Goal: Information Seeking & Learning: Stay updated

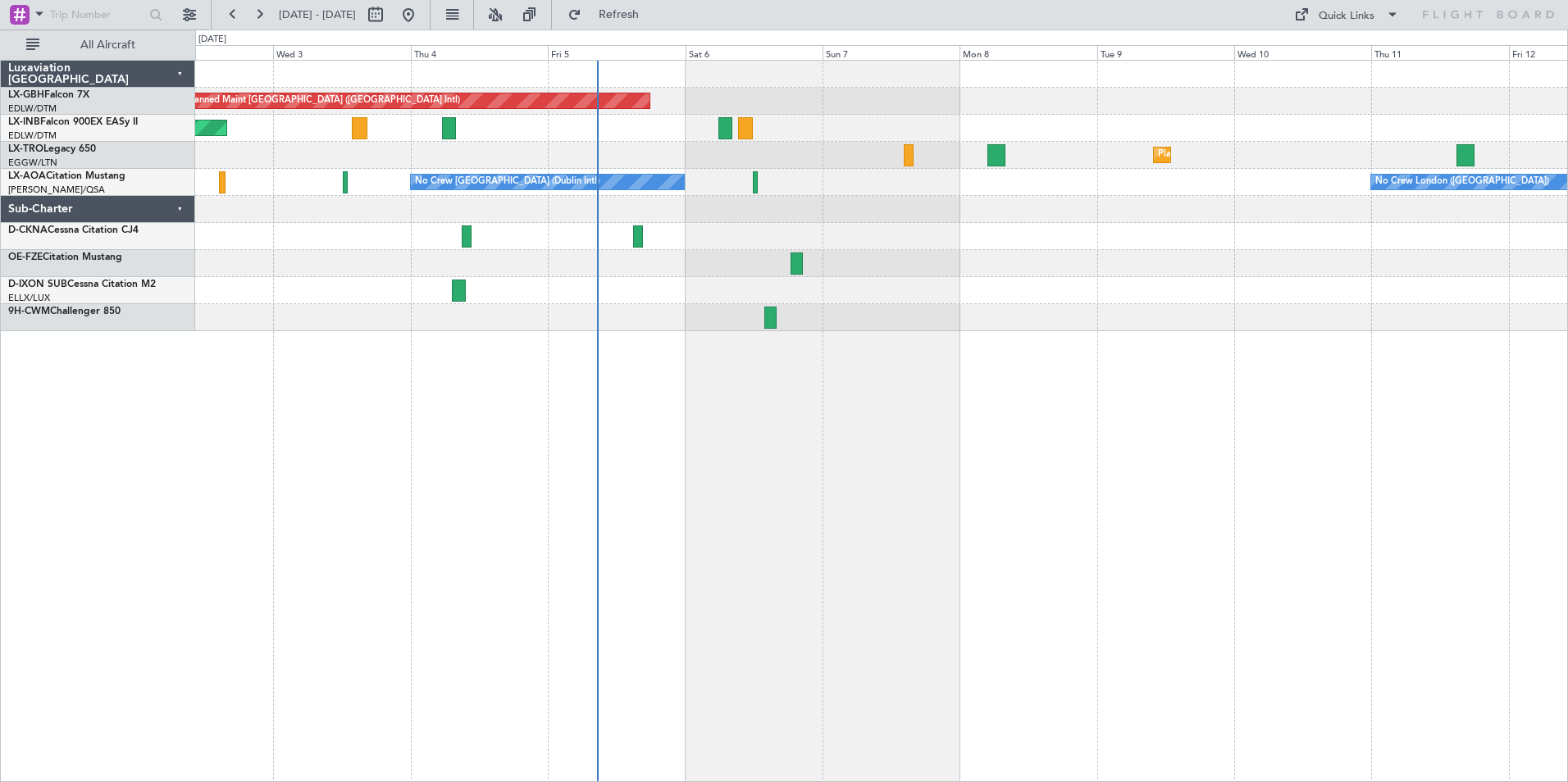
click at [1407, 307] on div "Planned Maint [GEOGRAPHIC_DATA] ([GEOGRAPHIC_DATA] Intl) Unplanned Maint [GEOGR…" at bounding box center [882, 422] width 1373 height 723
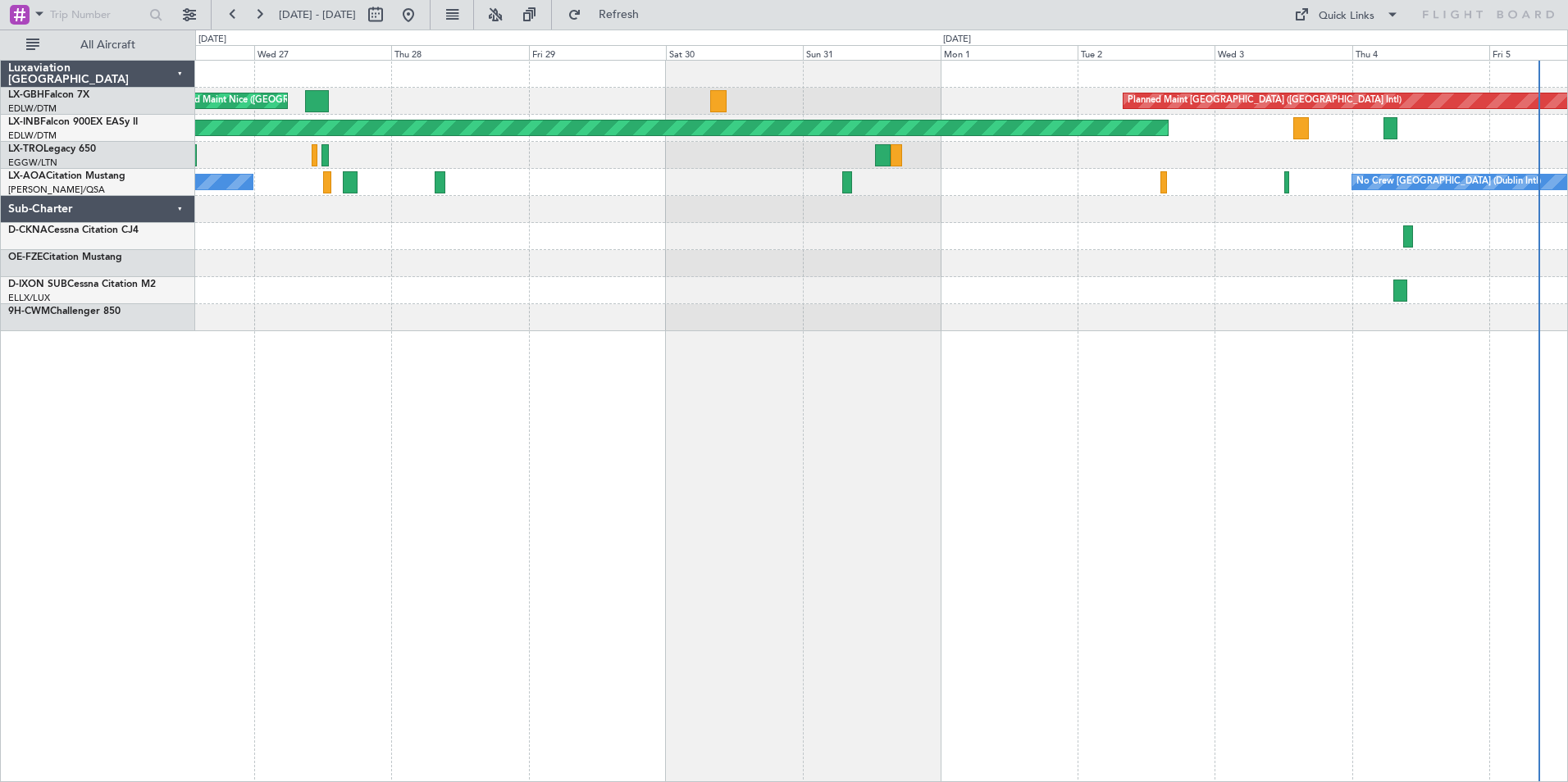
click at [1160, 382] on div "Planned Maint [GEOGRAPHIC_DATA] ([GEOGRAPHIC_DATA] Intl) [GEOGRAPHIC_DATA] ([GE…" at bounding box center [882, 422] width 1373 height 723
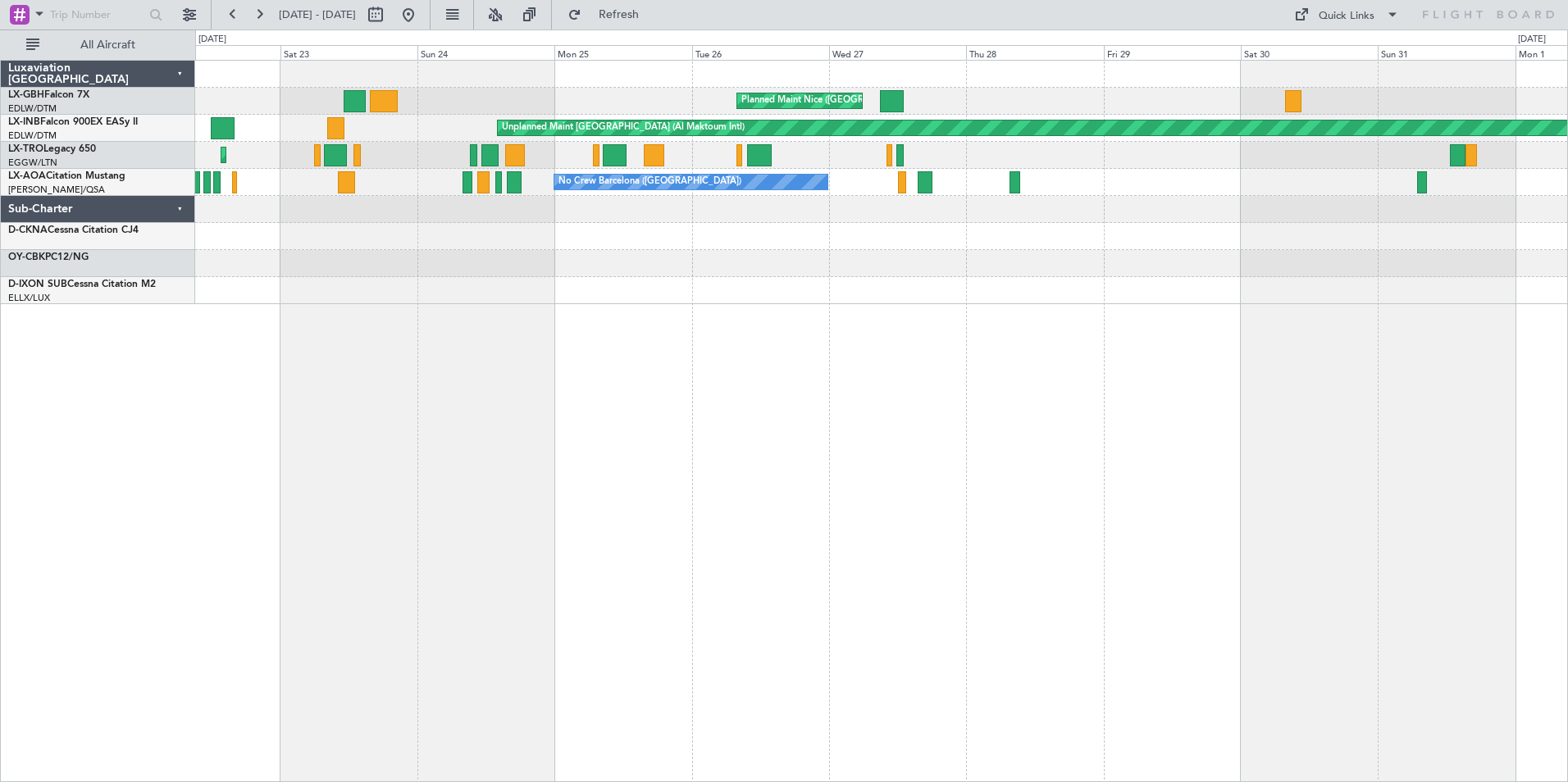
click at [798, 429] on div "Planned Maint Nice ([GEOGRAPHIC_DATA]) [GEOGRAPHIC_DATA] ([GEOGRAPHIC_DATA]) Pl…" at bounding box center [882, 422] width 1373 height 723
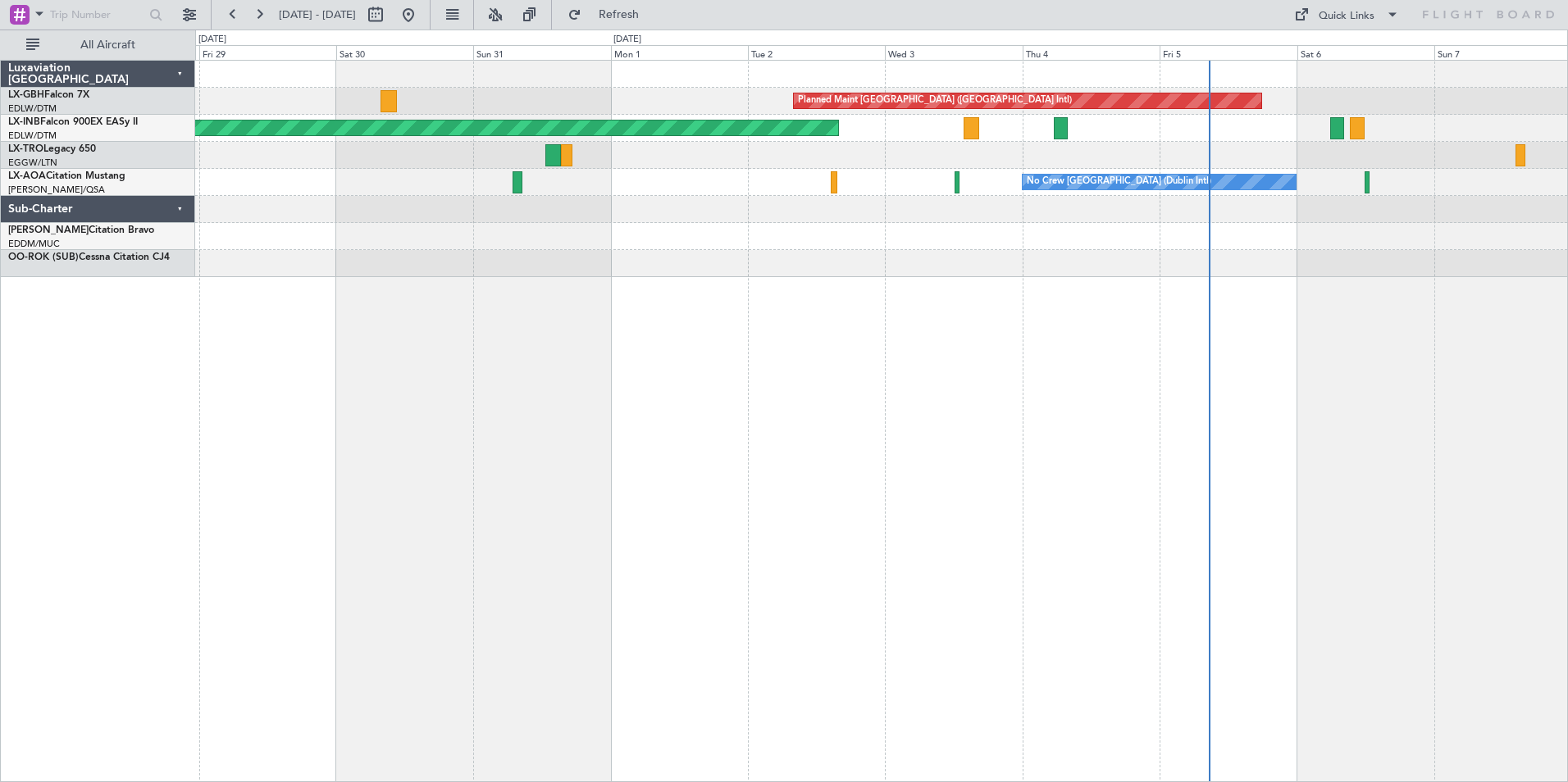
click at [454, 443] on div "Planned Maint [GEOGRAPHIC_DATA] ([GEOGRAPHIC_DATA] Intl) [GEOGRAPHIC_DATA] ([GE…" at bounding box center [882, 422] width 1373 height 723
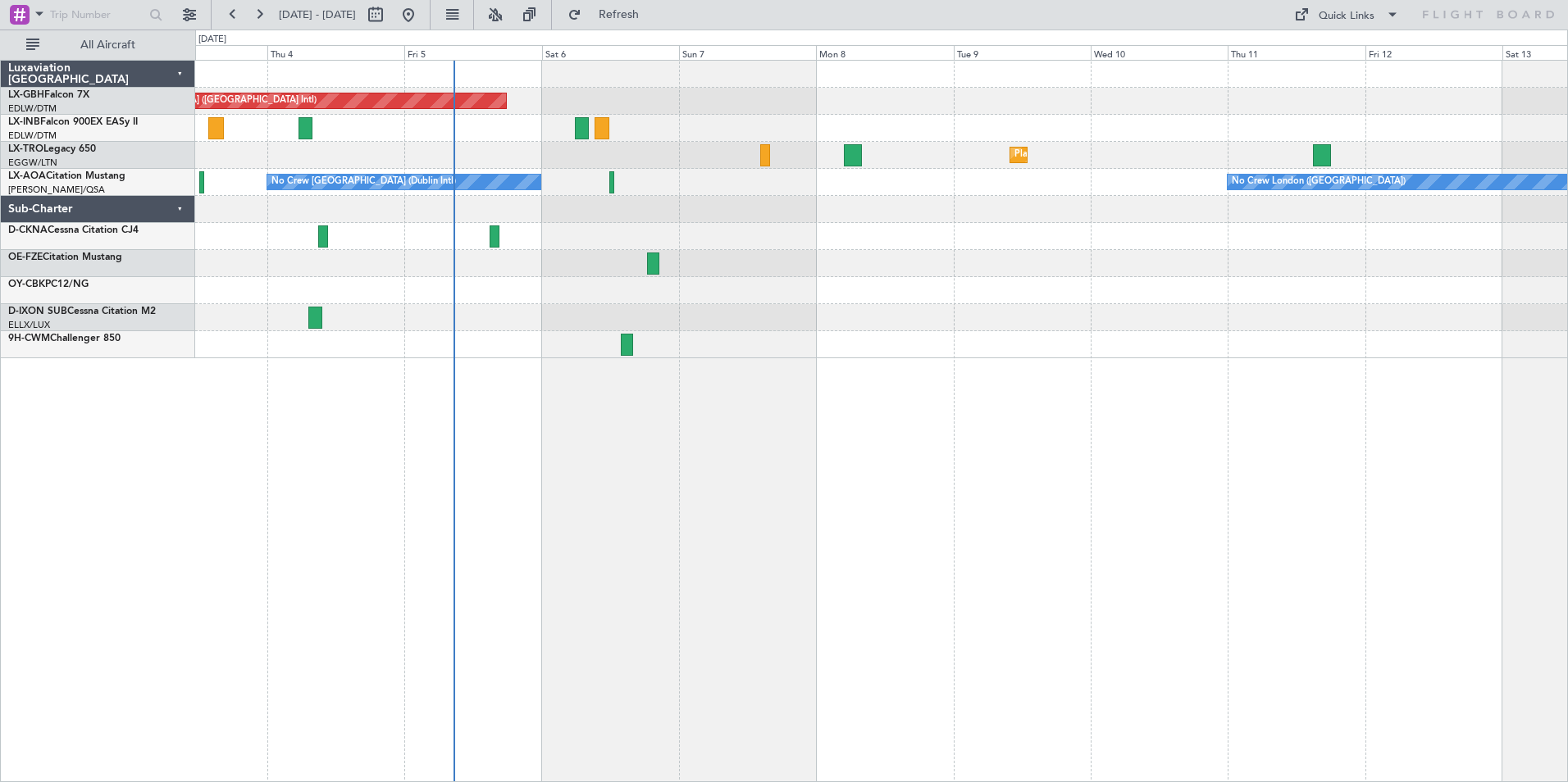
click at [178, 509] on div "Planned Maint [GEOGRAPHIC_DATA] ([GEOGRAPHIC_DATA] Intl) Unplanned Maint [GEOGR…" at bounding box center [784, 406] width 1568 height 753
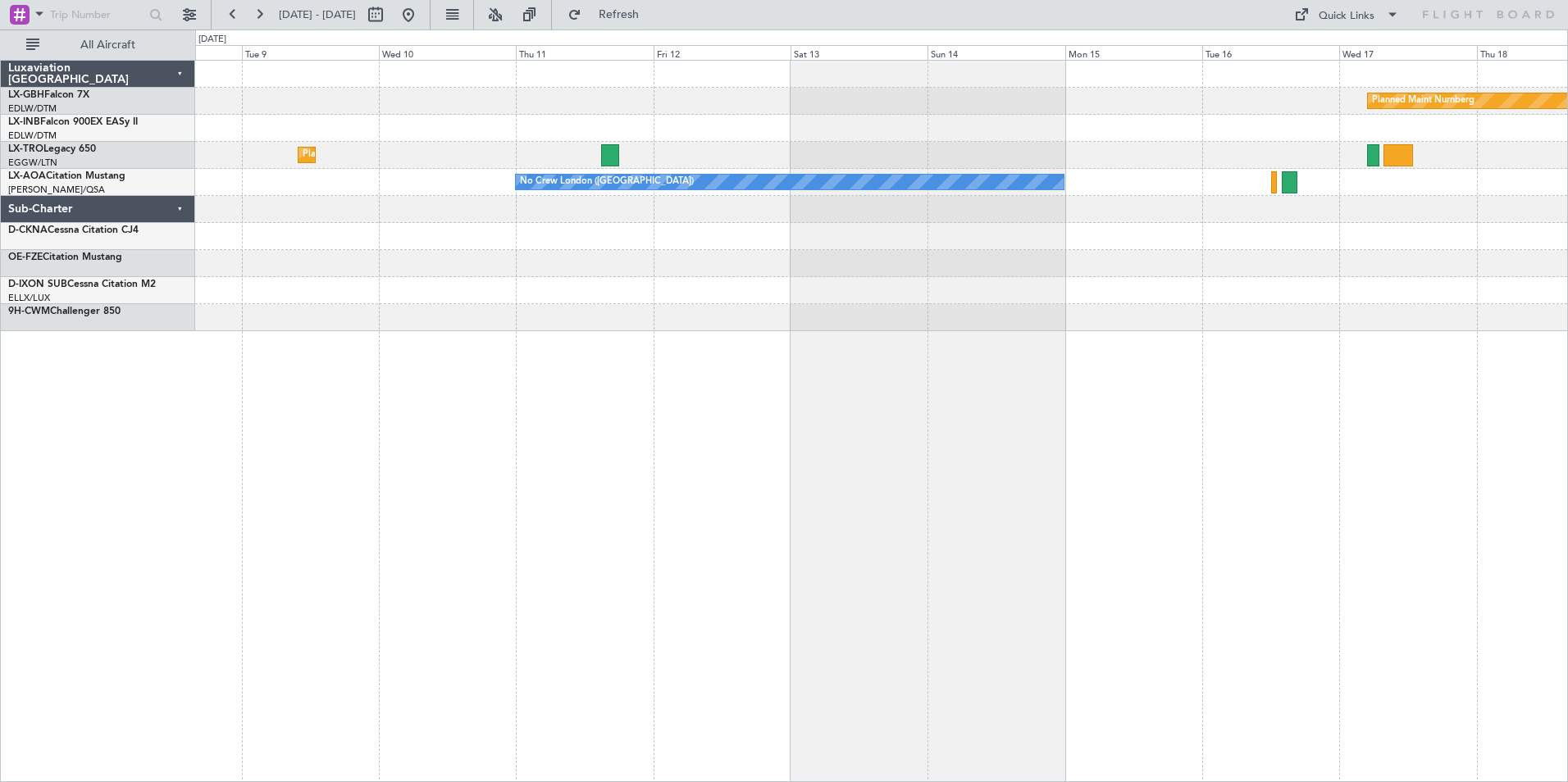
click at [477, 463] on div "Planned Maint Nurnberg Planned [GEOGRAPHIC_DATA] No Crew [GEOGRAPHIC_DATA] ([GE…" at bounding box center [882, 422] width 1373 height 723
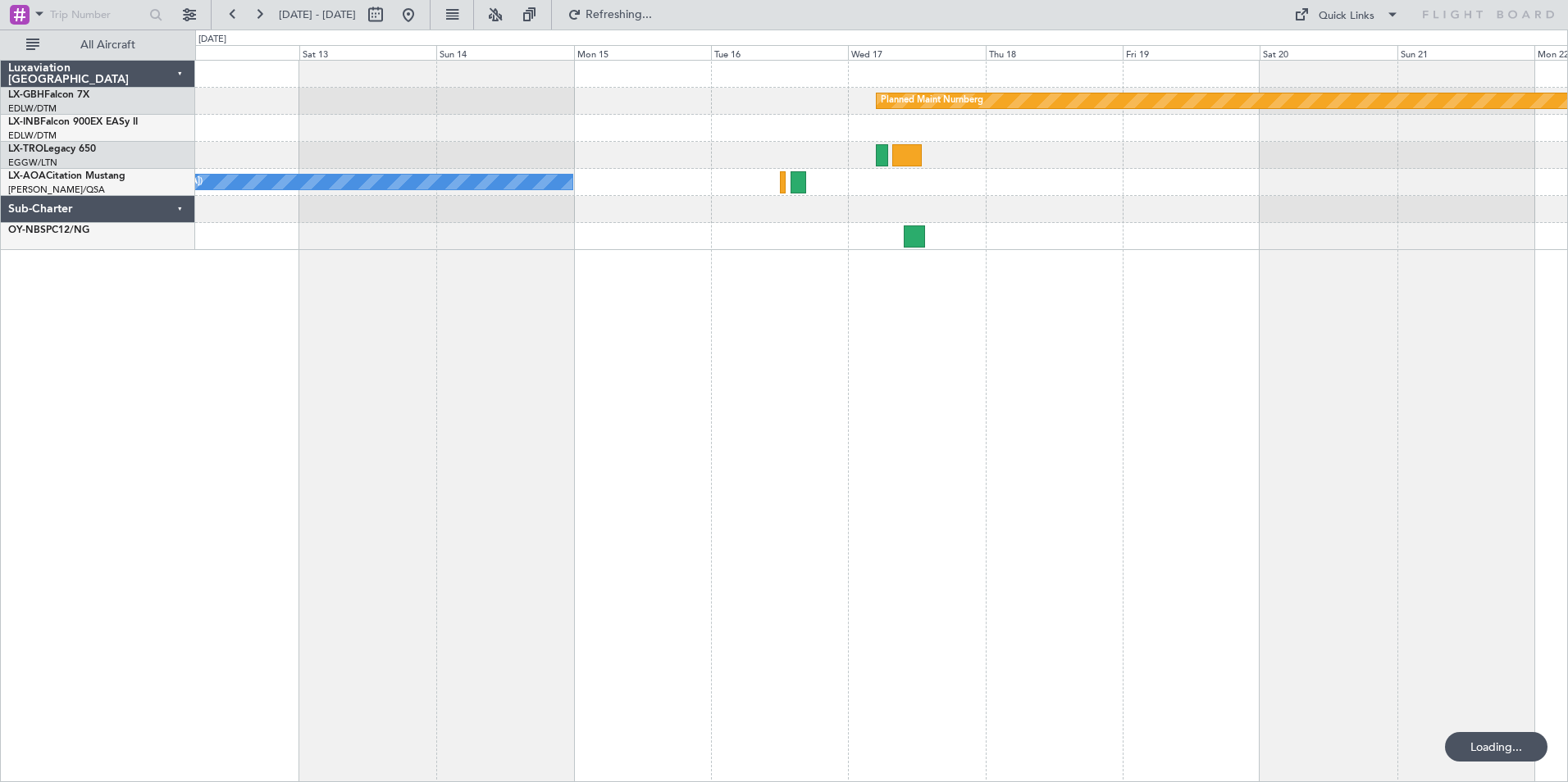
click at [379, 443] on div "Planned Maint Nurnberg No Crew [GEOGRAPHIC_DATA] ([GEOGRAPHIC_DATA])" at bounding box center [882, 422] width 1373 height 723
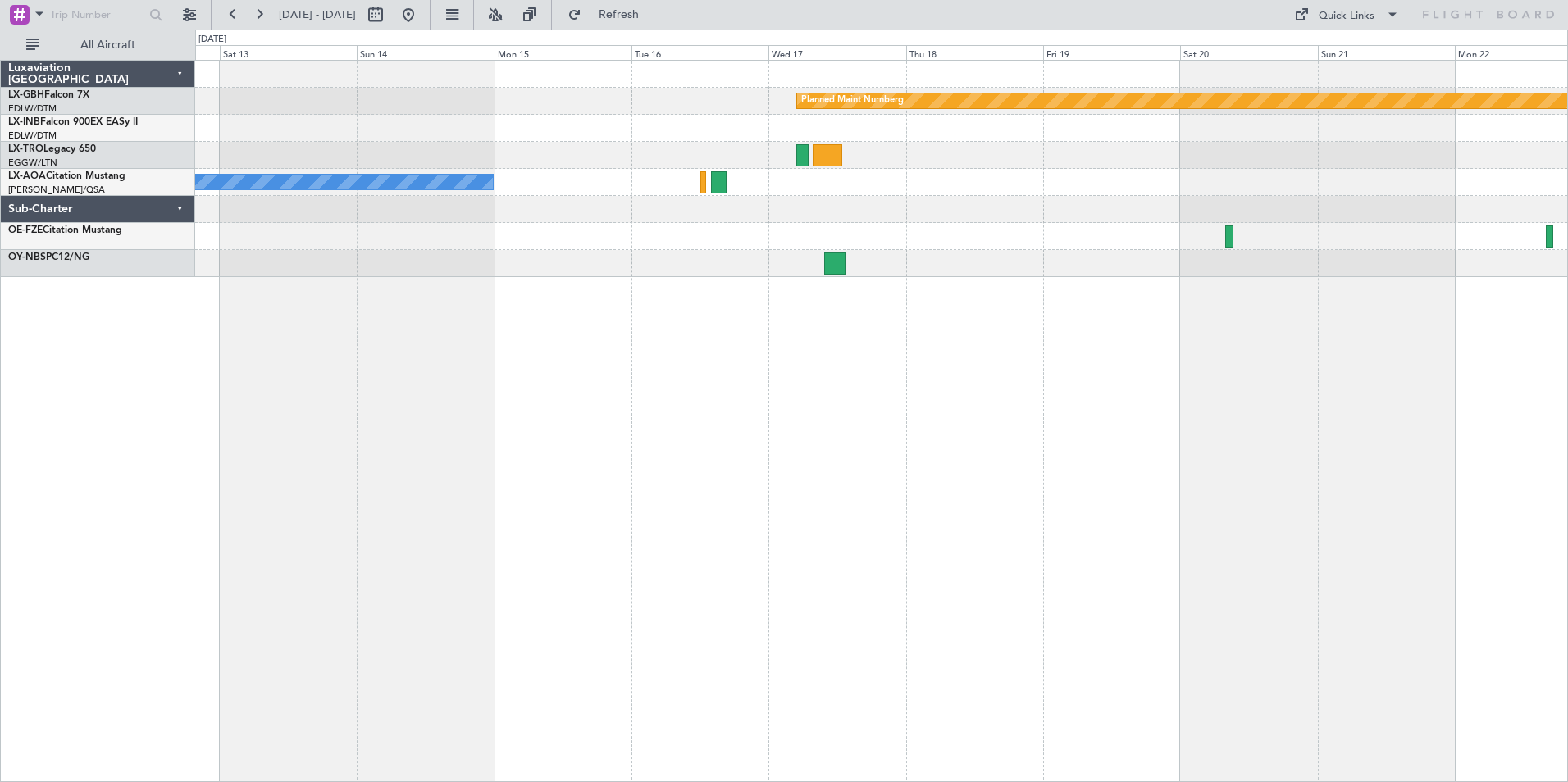
click at [1307, 324] on div "Planned Maint Nurnberg No Crew [GEOGRAPHIC_DATA] ([GEOGRAPHIC_DATA]) No Crew Sa…" at bounding box center [882, 422] width 1373 height 723
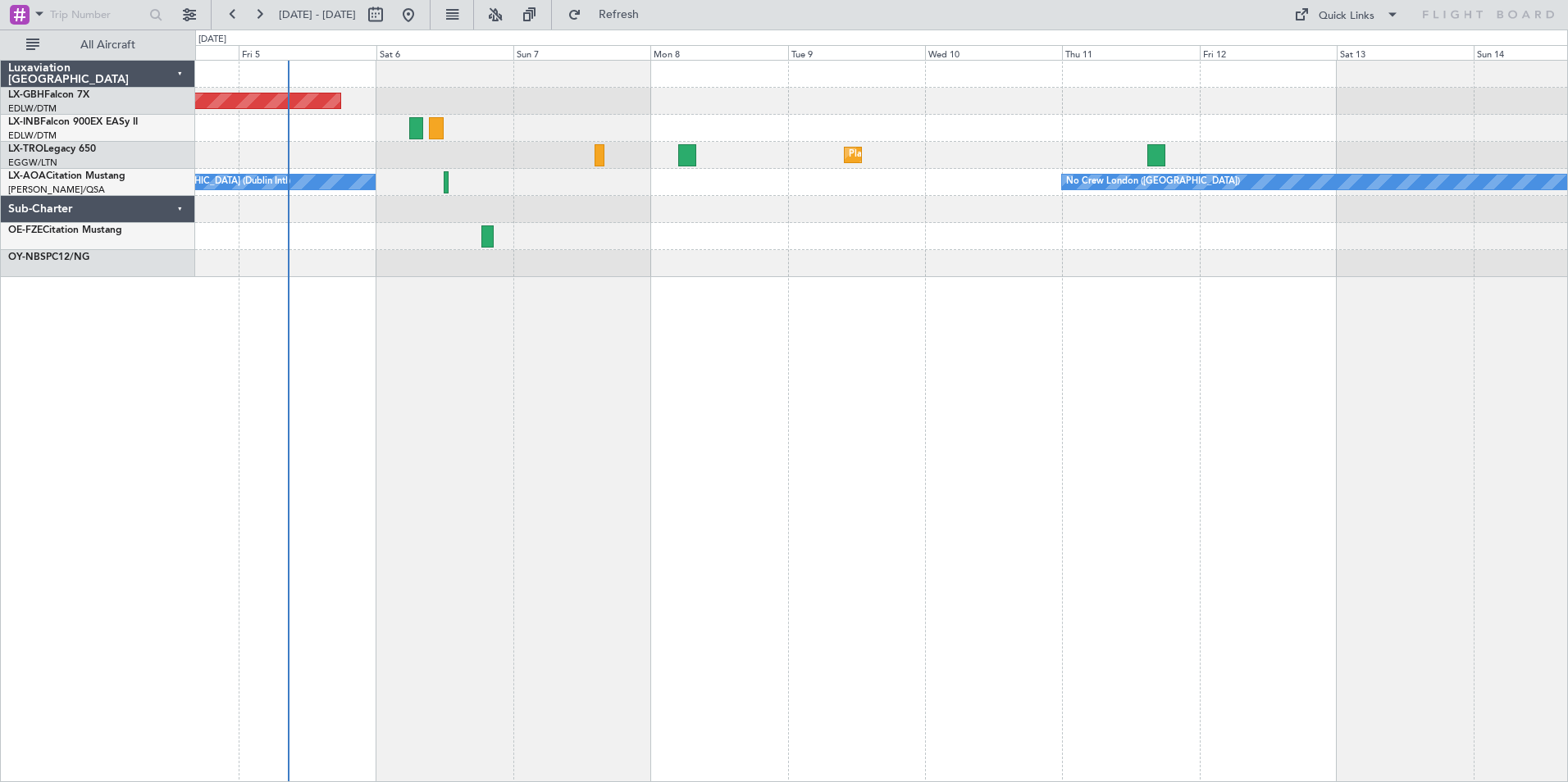
click at [1239, 344] on div "Planned Maint [GEOGRAPHIC_DATA] ([GEOGRAPHIC_DATA] Intl) Unplanned Maint [GEOGR…" at bounding box center [882, 422] width 1373 height 723
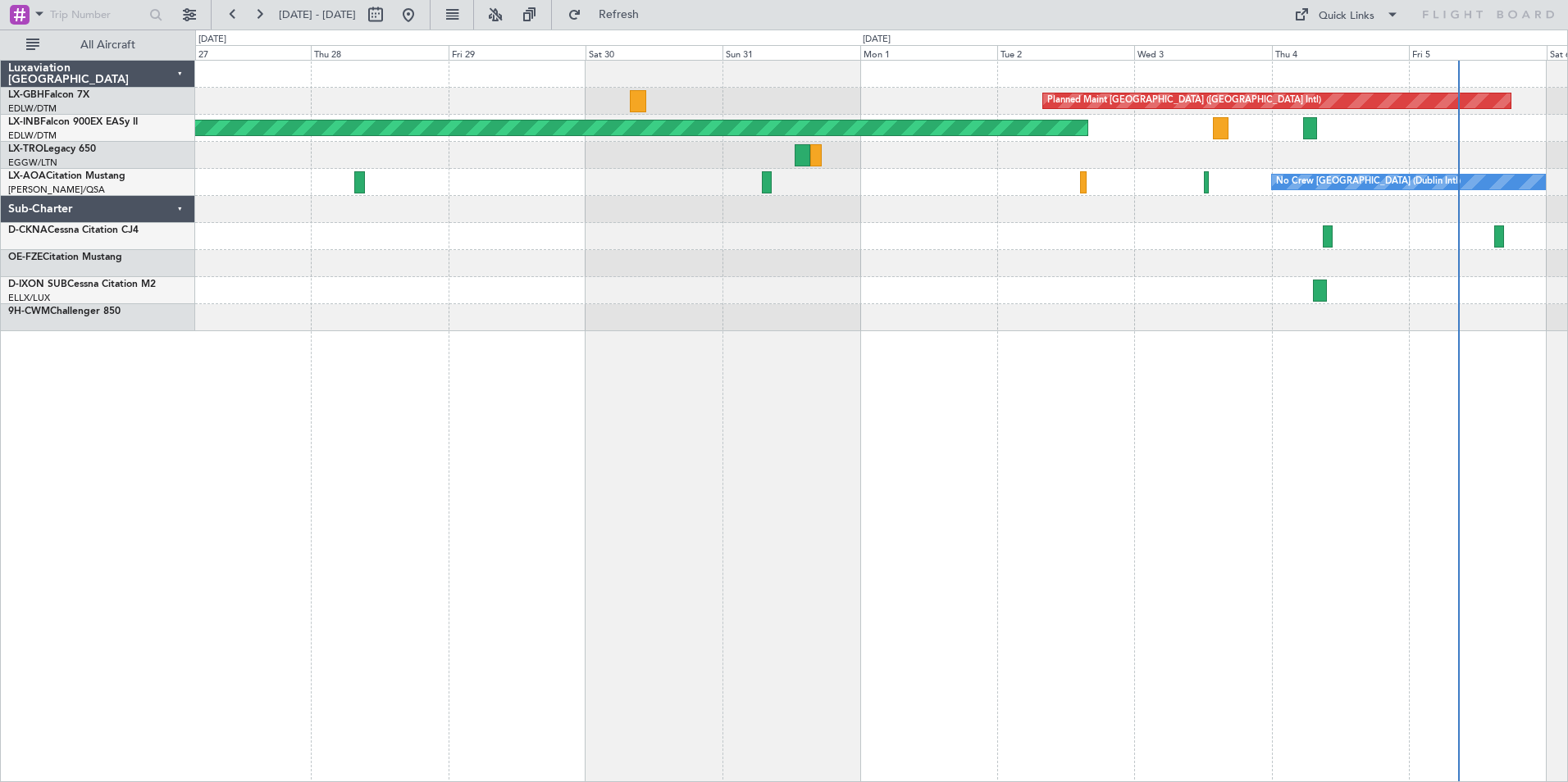
click at [1461, 389] on div "Planned Maint [GEOGRAPHIC_DATA] ([GEOGRAPHIC_DATA] Intl) Unplanned Maint [GEOGR…" at bounding box center [882, 422] width 1373 height 723
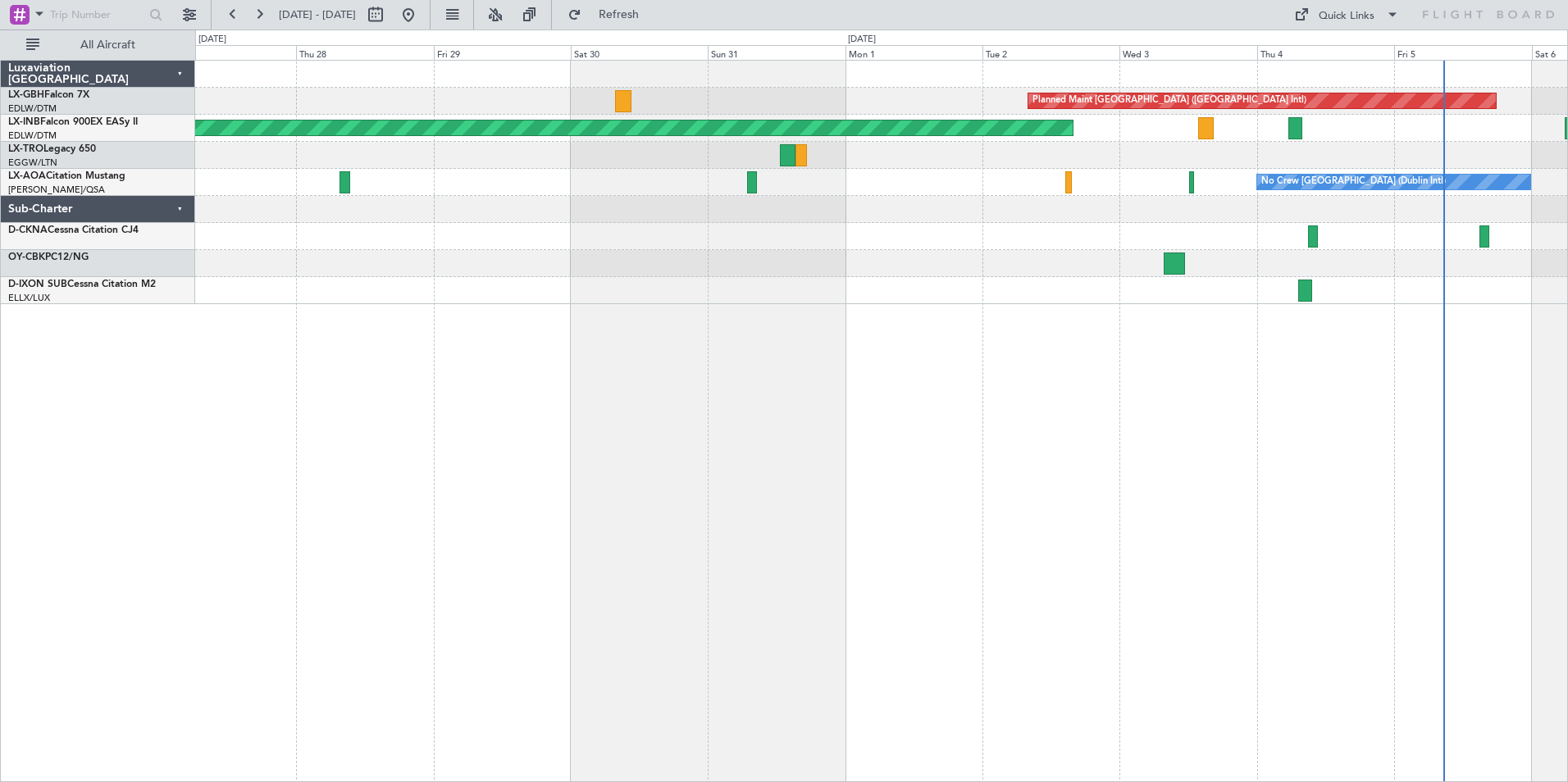
click at [41, 496] on div "Planned Maint [GEOGRAPHIC_DATA] ([GEOGRAPHIC_DATA] Intl) Unplanned Maint [GEOGR…" at bounding box center [784, 406] width 1568 height 753
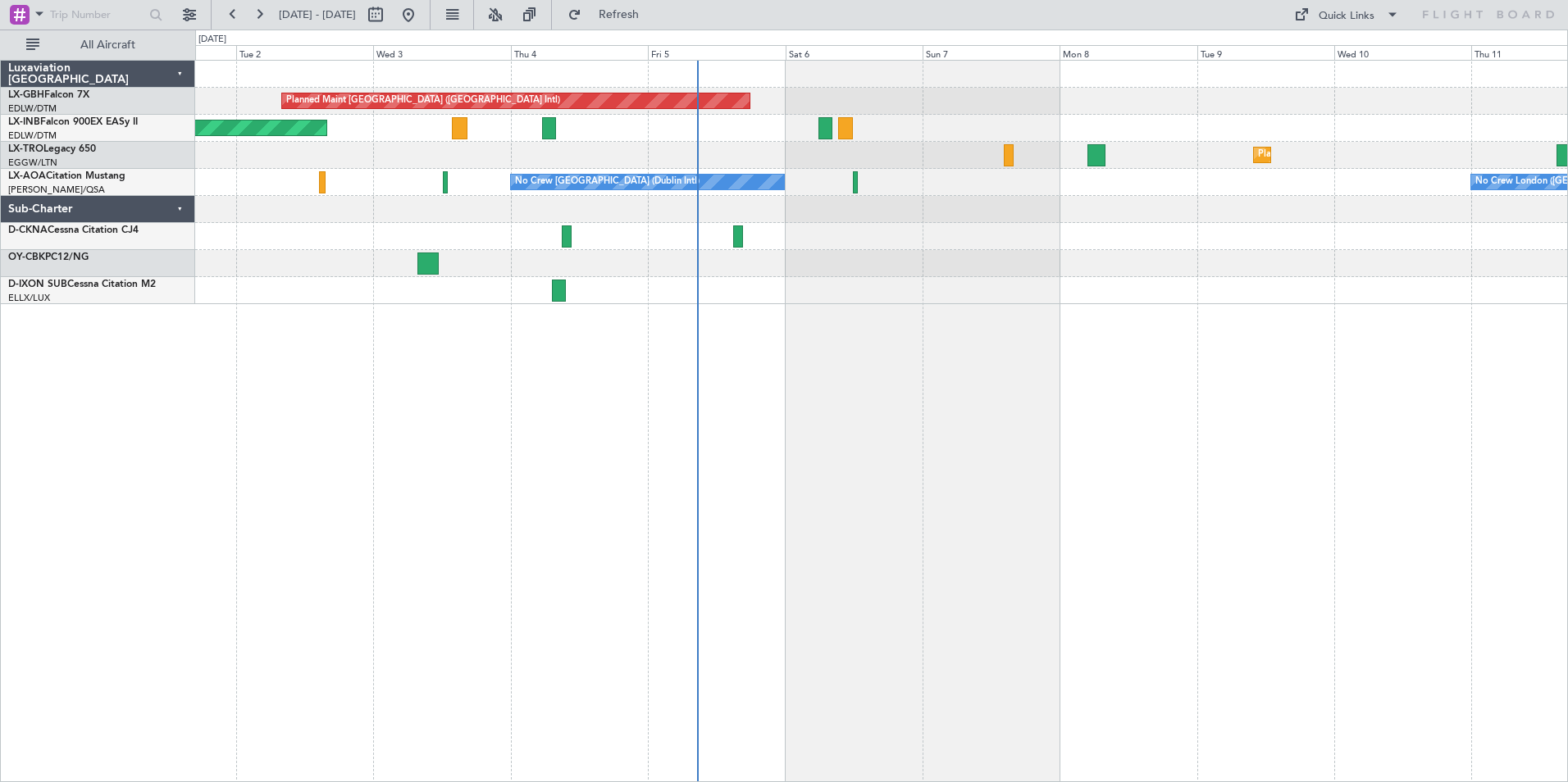
click at [537, 518] on div "Planned Maint [GEOGRAPHIC_DATA] ([GEOGRAPHIC_DATA] Intl) Unplanned Maint [GEOGR…" at bounding box center [882, 422] width 1373 height 723
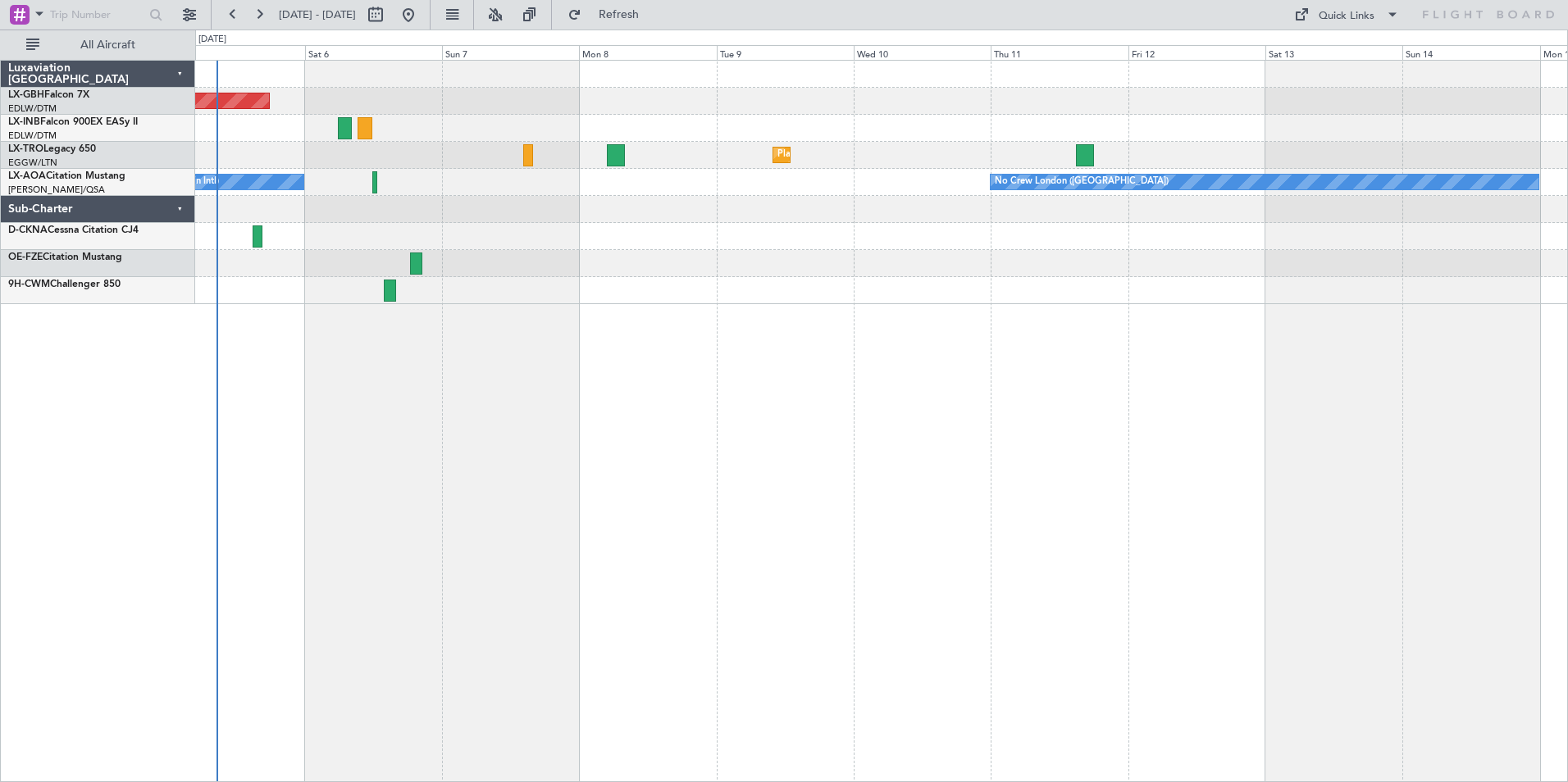
click at [965, 455] on div "Planned Maint [GEOGRAPHIC_DATA] ([GEOGRAPHIC_DATA] Intl) Planned Maint Nurnberg…" at bounding box center [882, 422] width 1373 height 723
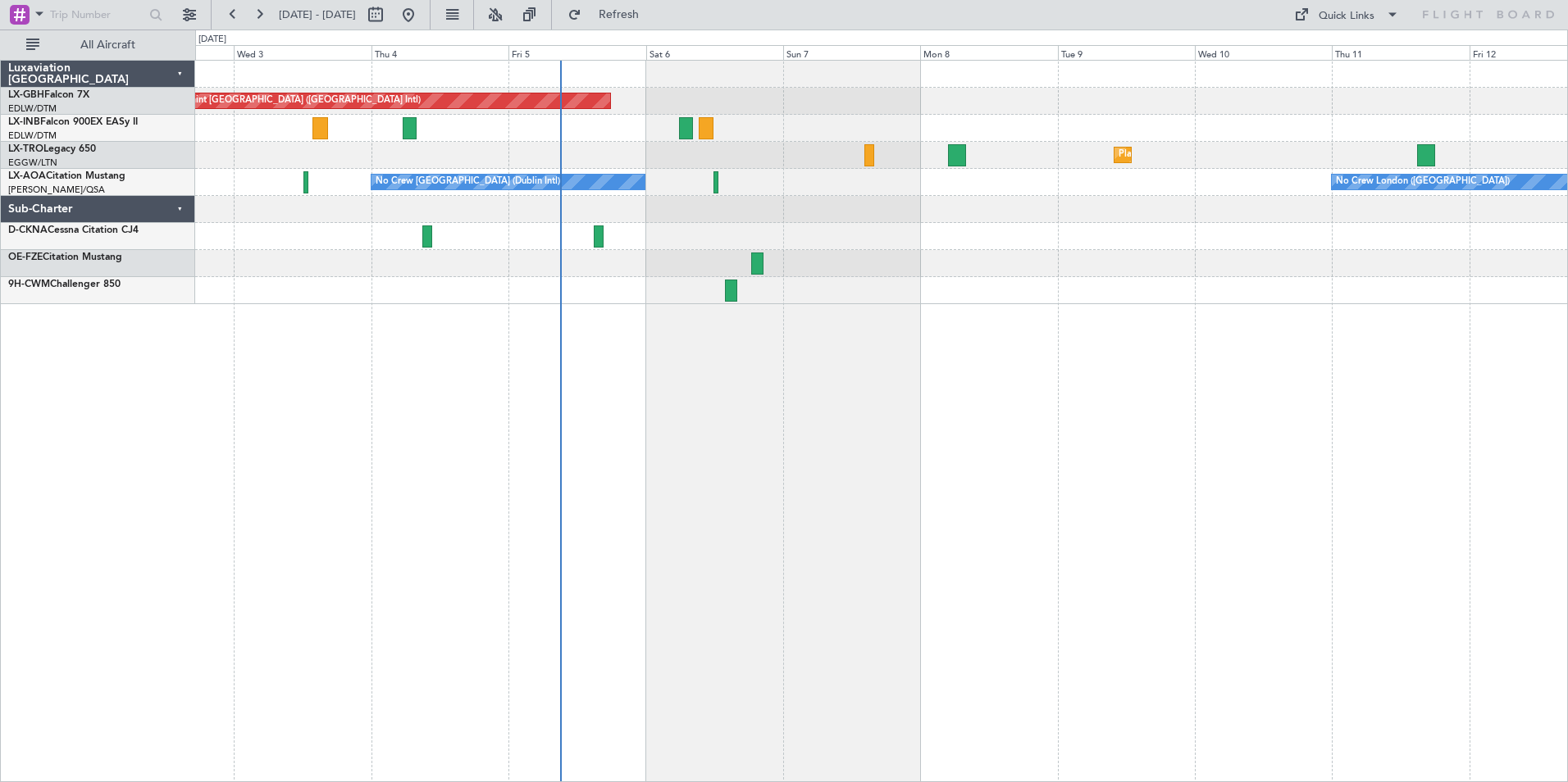
click at [980, 358] on div "Planned Maint [GEOGRAPHIC_DATA] ([GEOGRAPHIC_DATA] Intl) Unplanned Maint [GEOGR…" at bounding box center [882, 422] width 1373 height 723
